Goal: Transaction & Acquisition: Download file/media

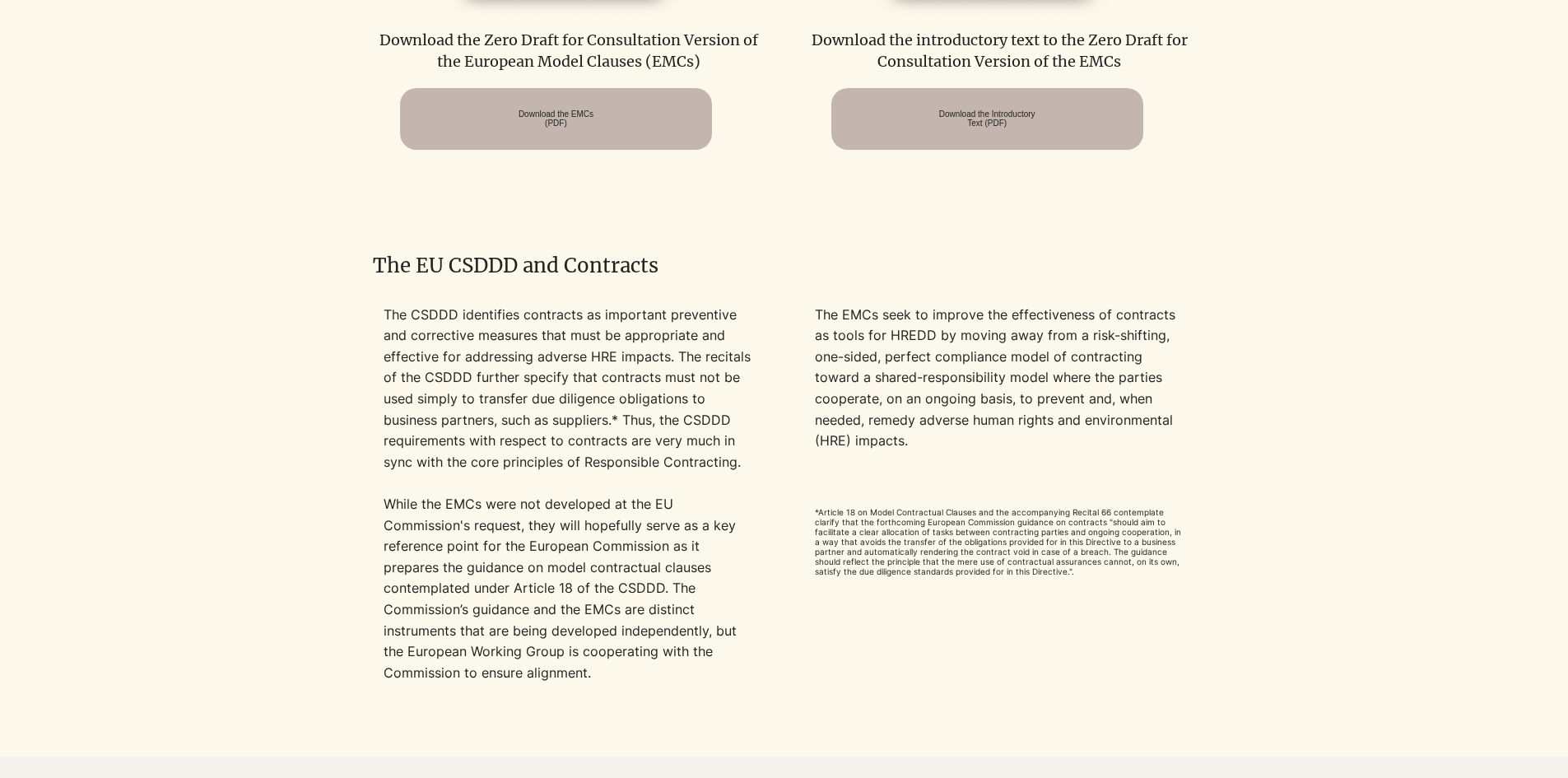
scroll to position [822, 0]
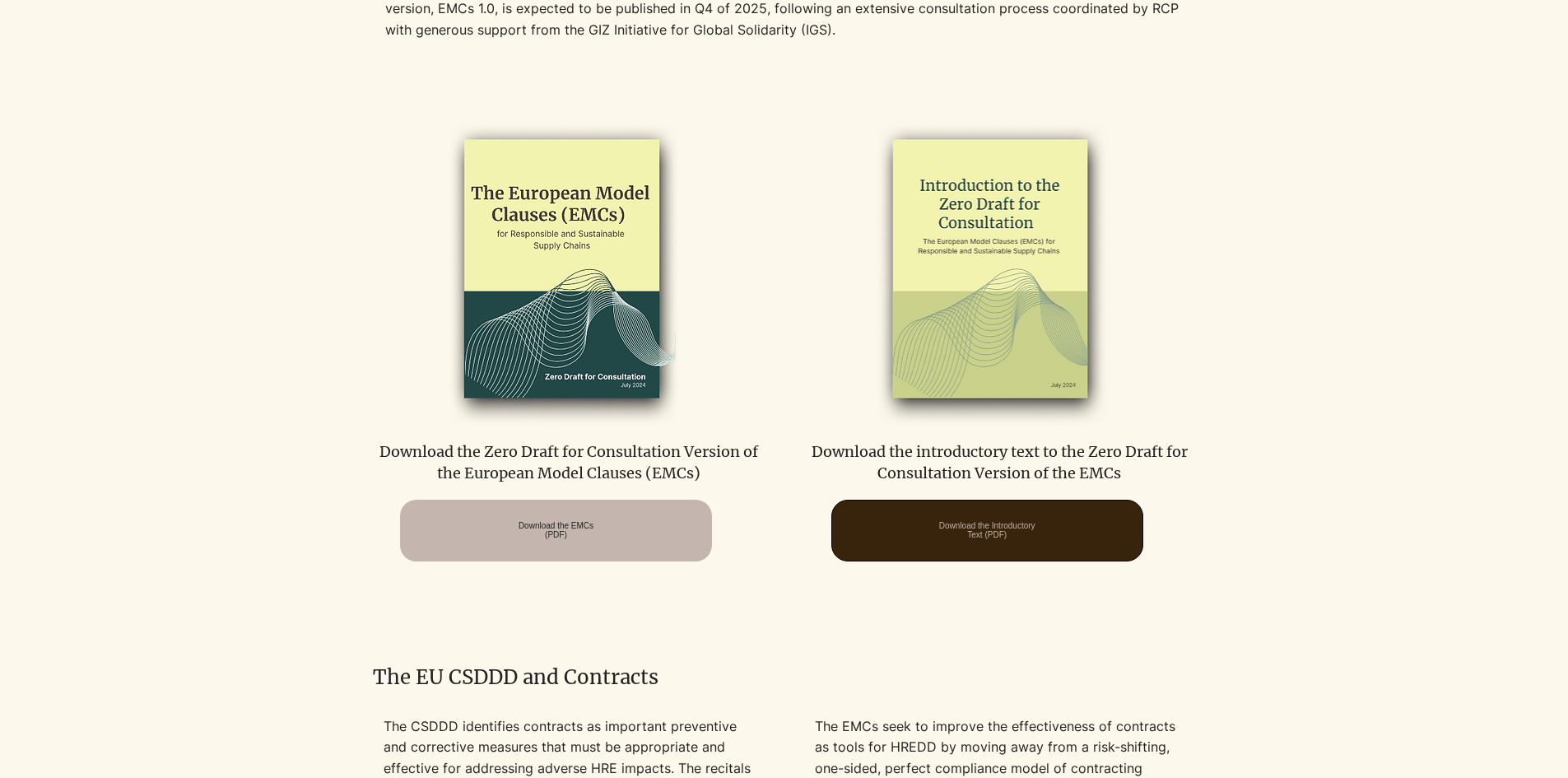
click at [984, 534] on span "Download the Introductory Text (PDF)" at bounding box center [987, 530] width 96 height 19
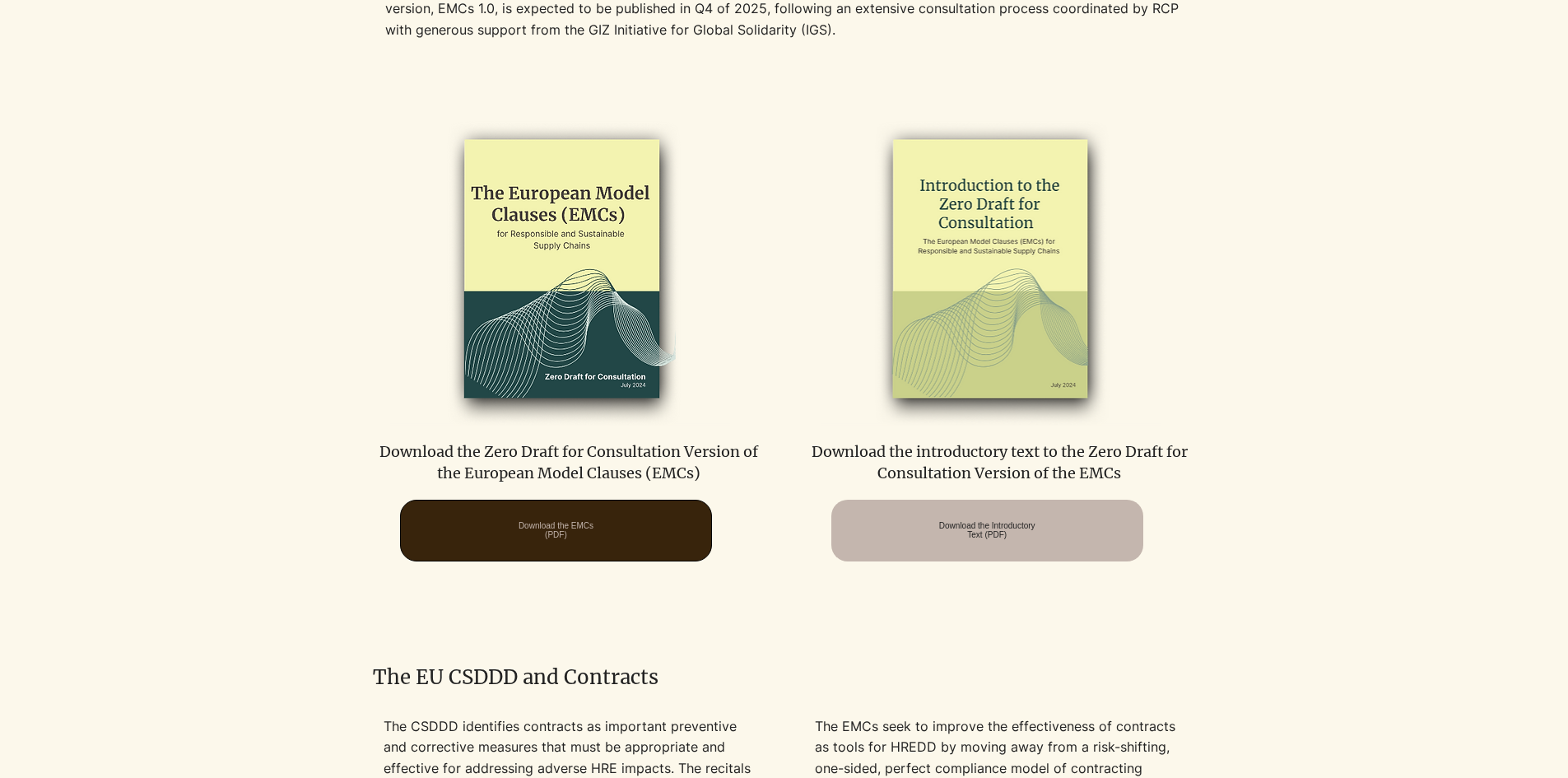
click at [543, 529] on span "Download the EMCs (PDF)" at bounding box center [556, 530] width 75 height 19
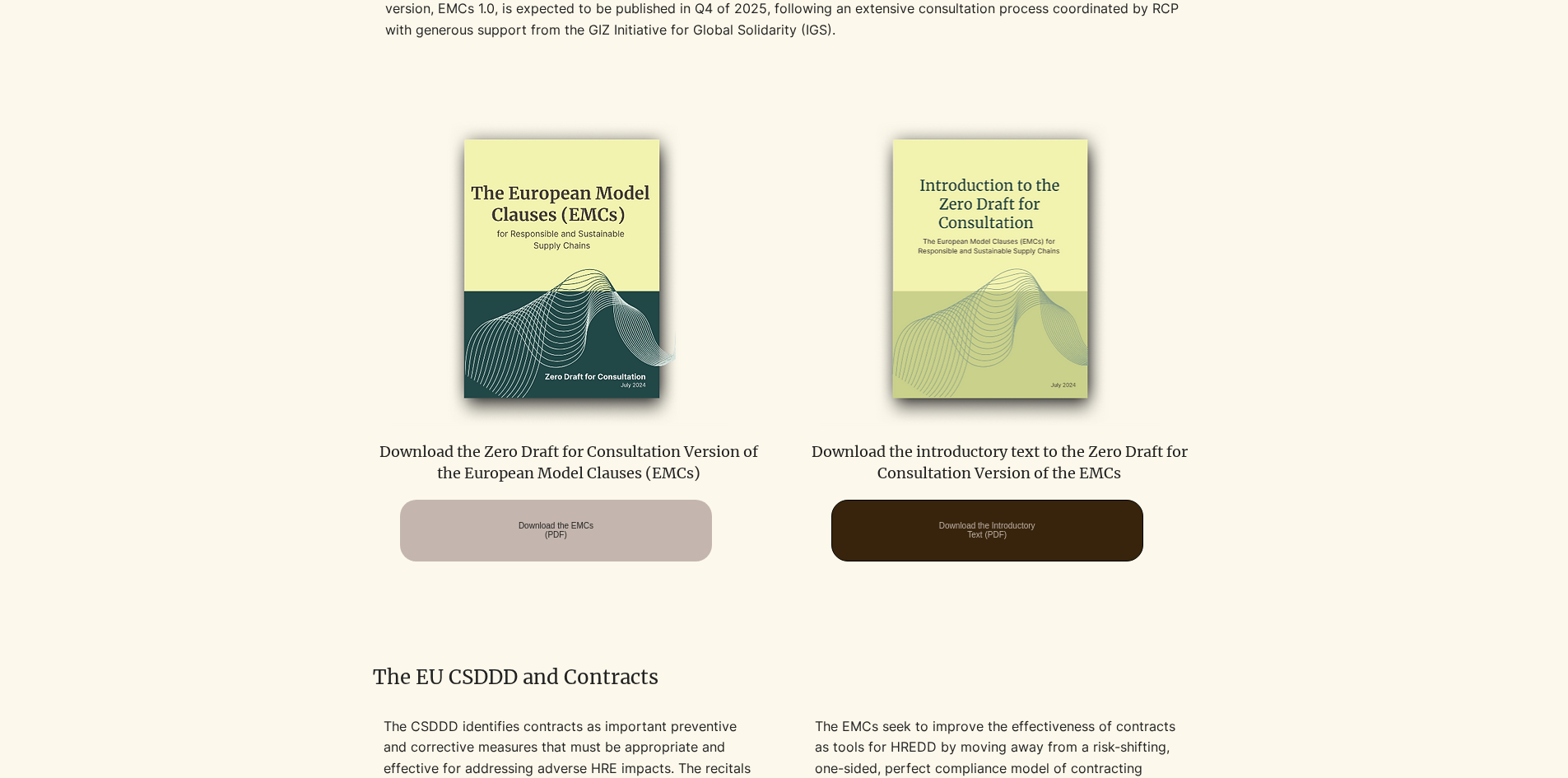
click at [1008, 538] on span "Download the Introductory Text (PDF)" at bounding box center [987, 530] width 96 height 19
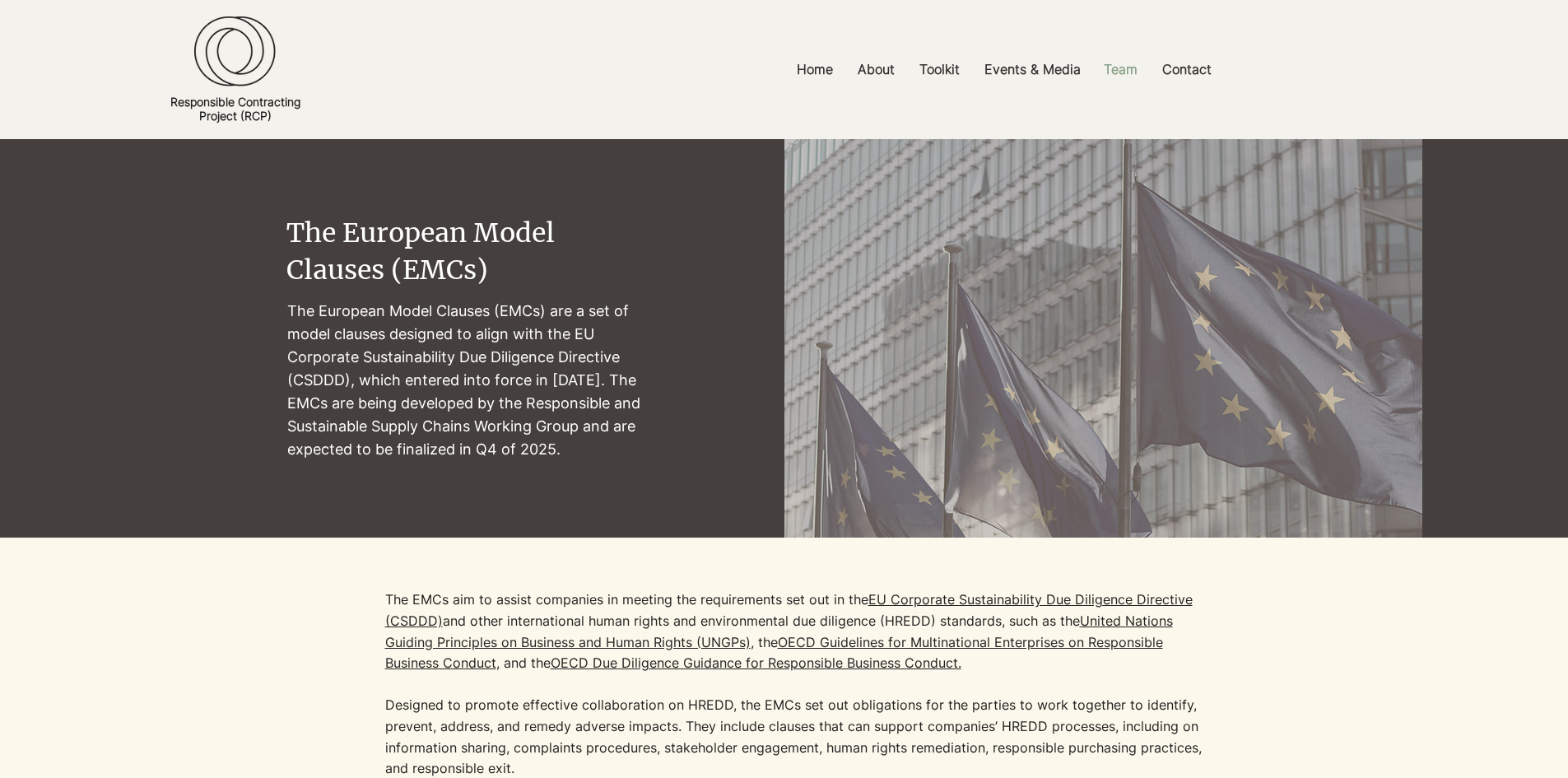
click at [1122, 71] on p "Team" at bounding box center [1121, 69] width 50 height 37
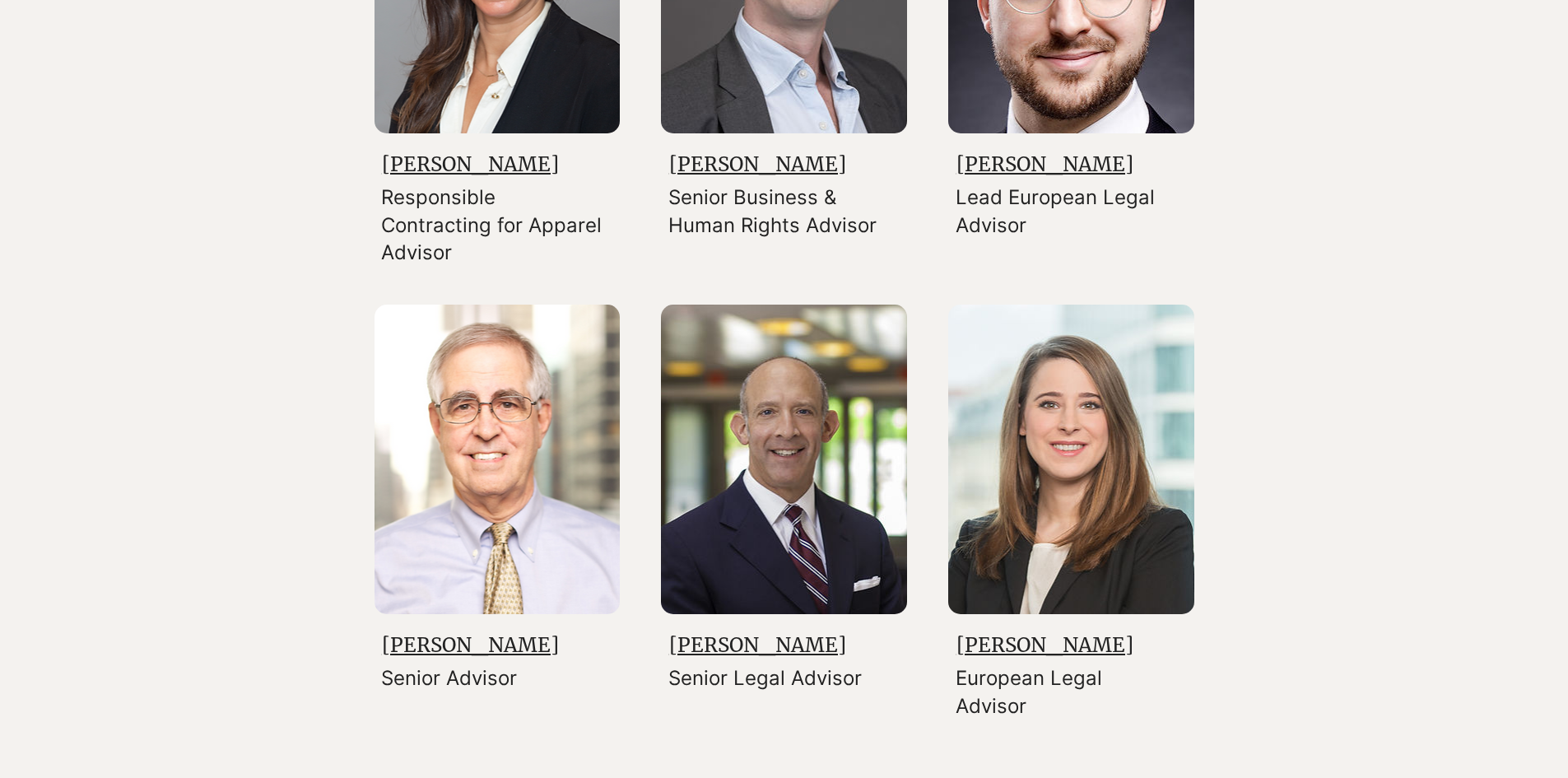
scroll to position [2127, 0]
